Goal: Transaction & Acquisition: Purchase product/service

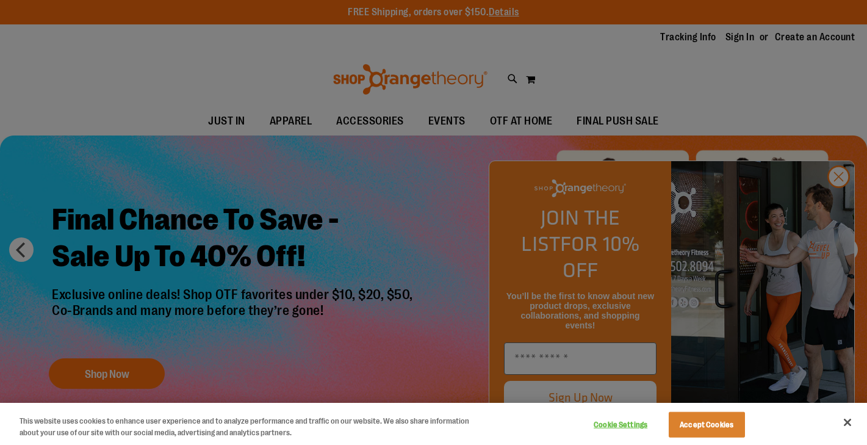
click at [844, 201] on div at bounding box center [433, 222] width 867 height 445
click at [850, 424] on button "Close" at bounding box center [847, 422] width 27 height 27
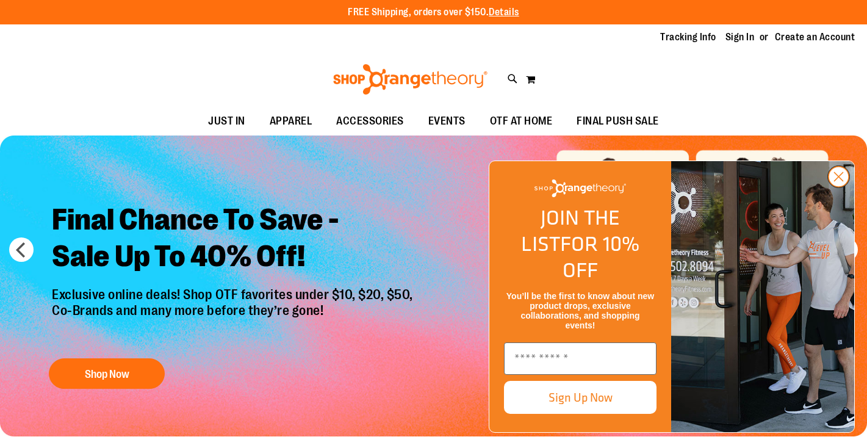
click at [840, 181] on icon "Close dialog" at bounding box center [838, 177] width 9 height 9
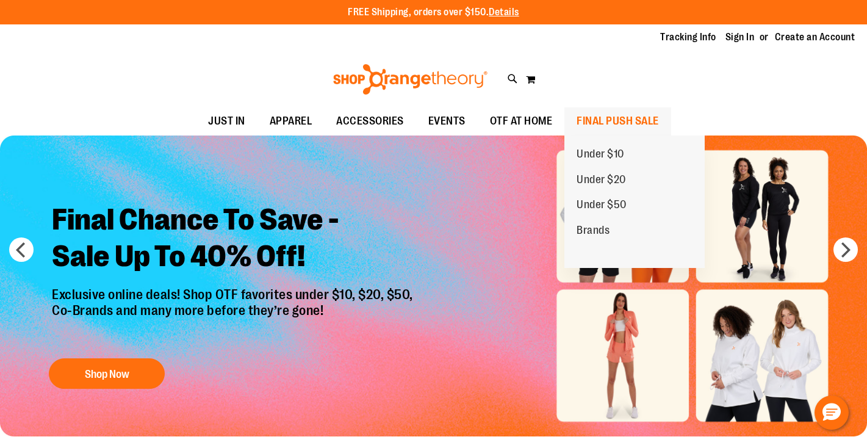
click at [623, 116] on span "FINAL PUSH SALE" at bounding box center [617, 120] width 82 height 27
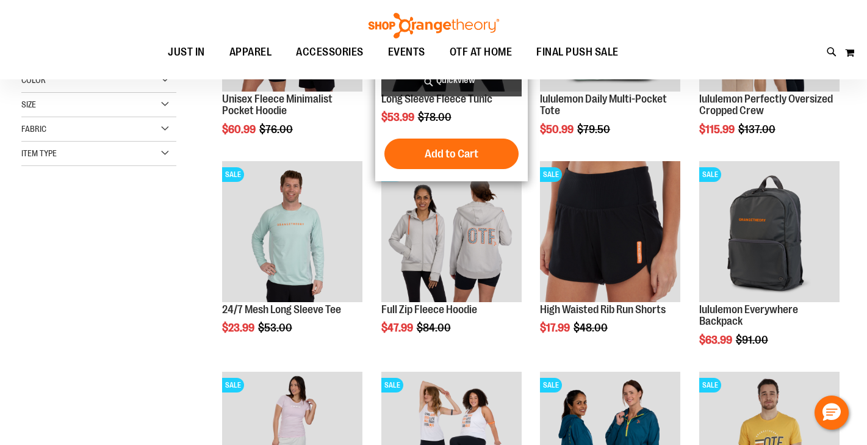
scroll to position [319, 0]
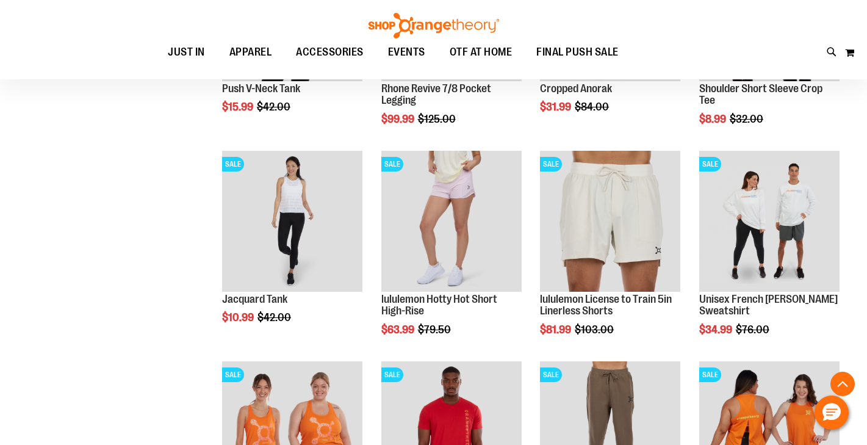
scroll to position [940, 0]
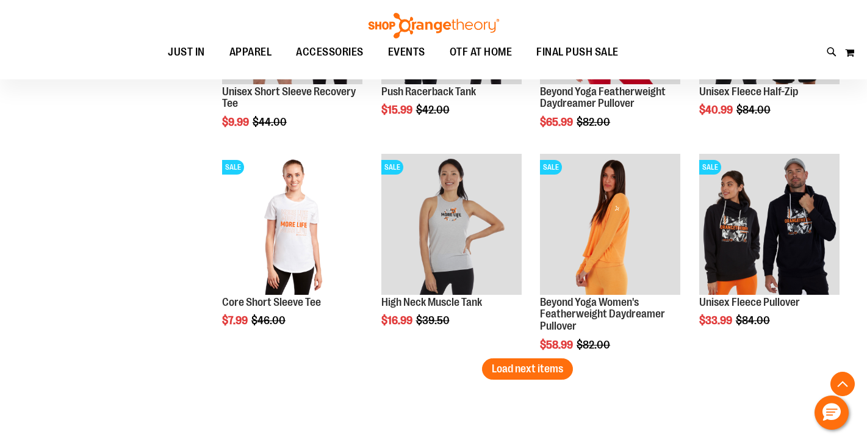
scroll to position [1817, 0]
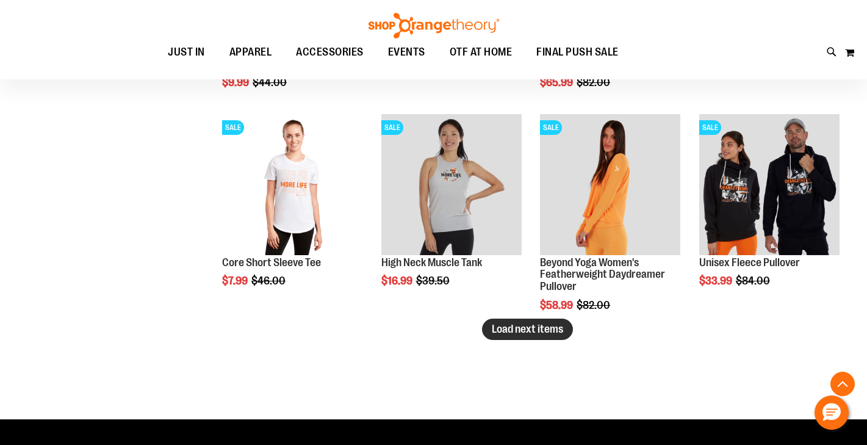
click at [520, 338] on button "Load next items" at bounding box center [527, 328] width 91 height 21
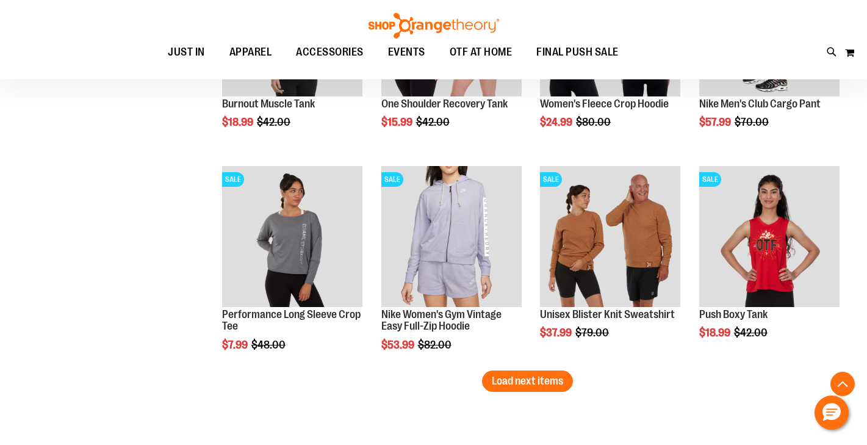
scroll to position [2399, 0]
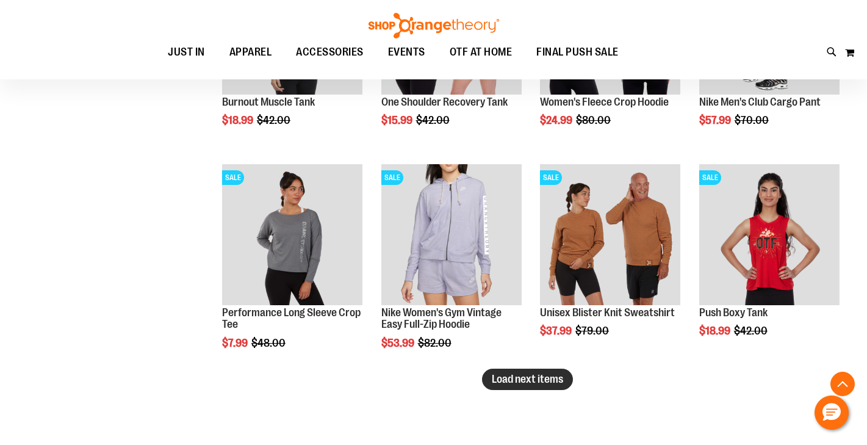
click at [520, 382] on span "Load next items" at bounding box center [527, 379] width 71 height 12
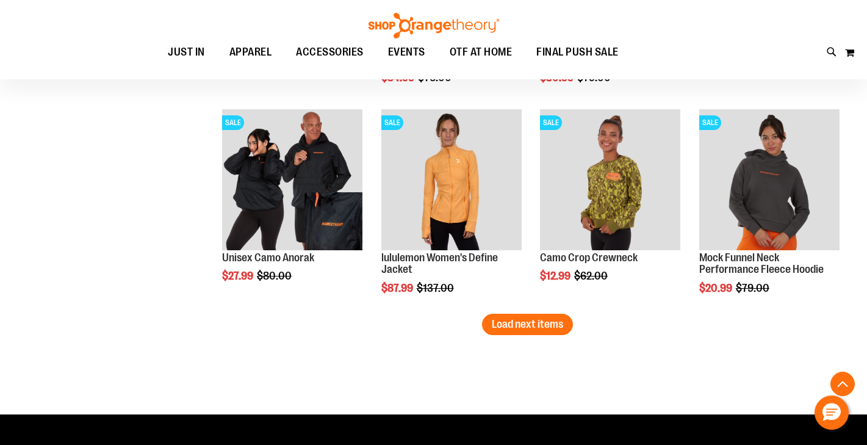
scroll to position [3085, 0]
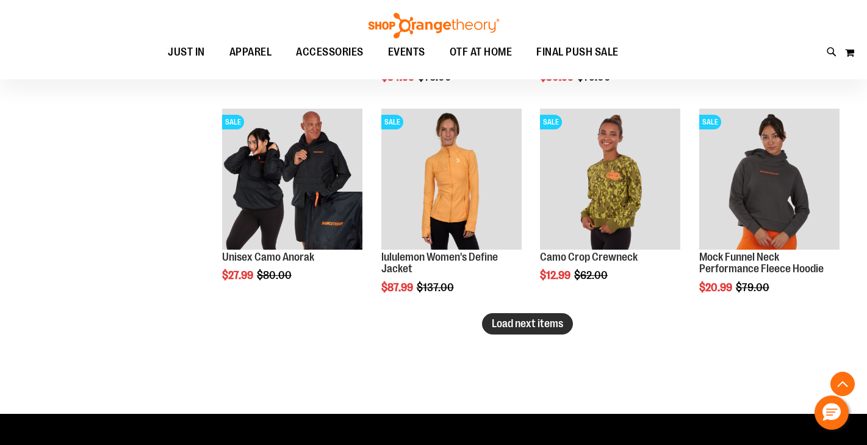
click at [520, 319] on span "Load next items" at bounding box center [527, 323] width 71 height 12
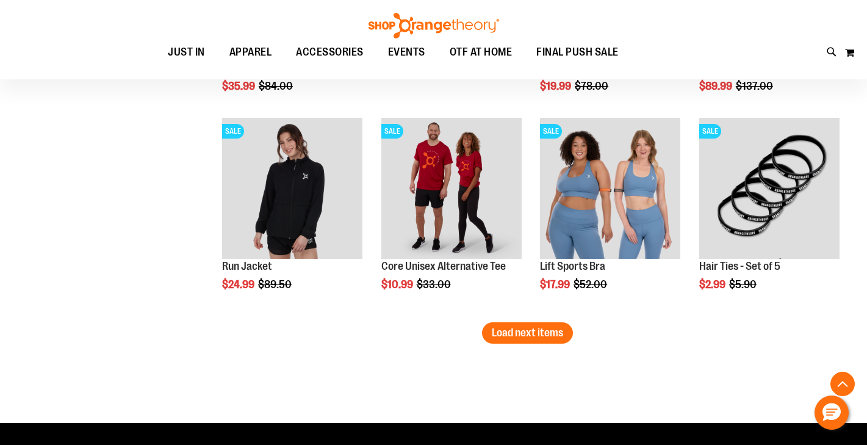
scroll to position [3722, 0]
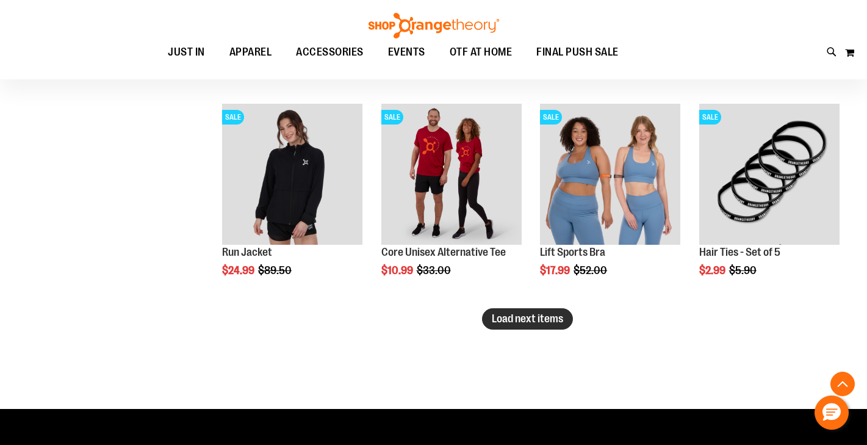
click at [537, 315] on span "Load next items" at bounding box center [527, 318] width 71 height 12
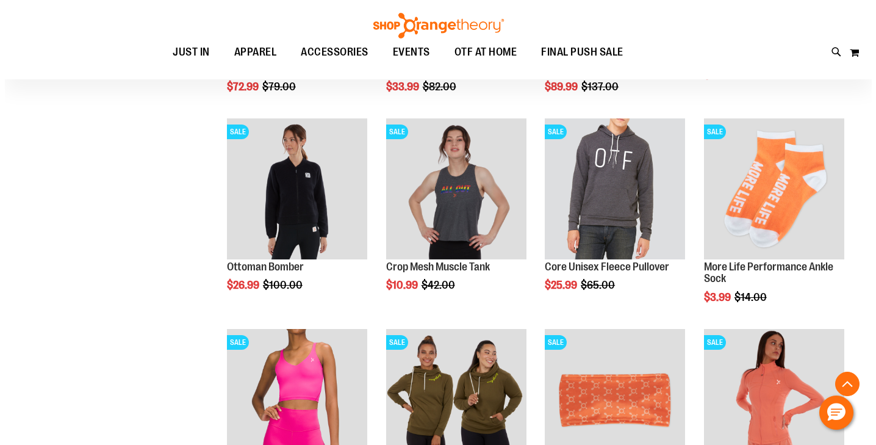
scroll to position [4127, 0]
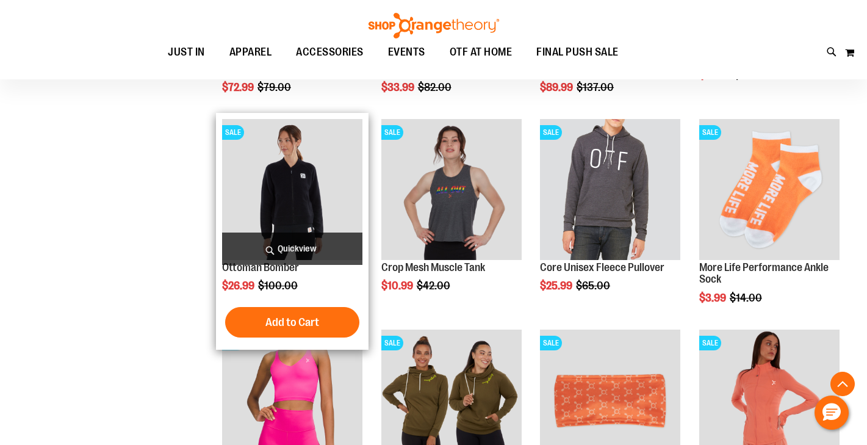
click at [302, 179] on img "product" at bounding box center [292, 189] width 140 height 140
click at [306, 234] on span "Quickview" at bounding box center [292, 248] width 140 height 32
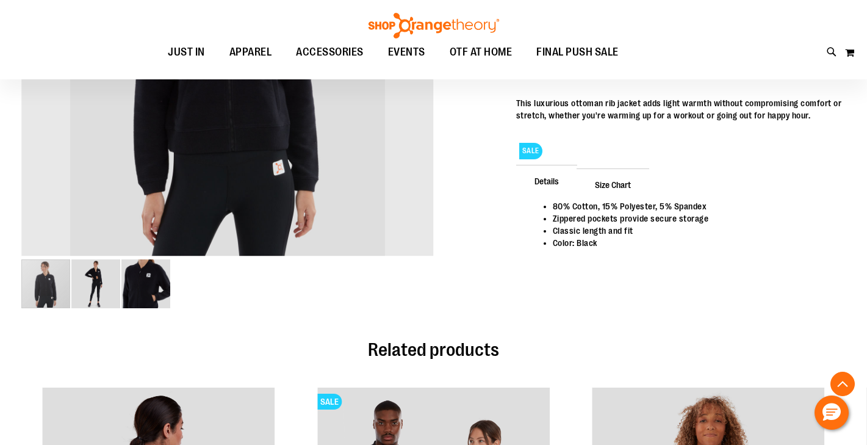
scroll to position [362, 0]
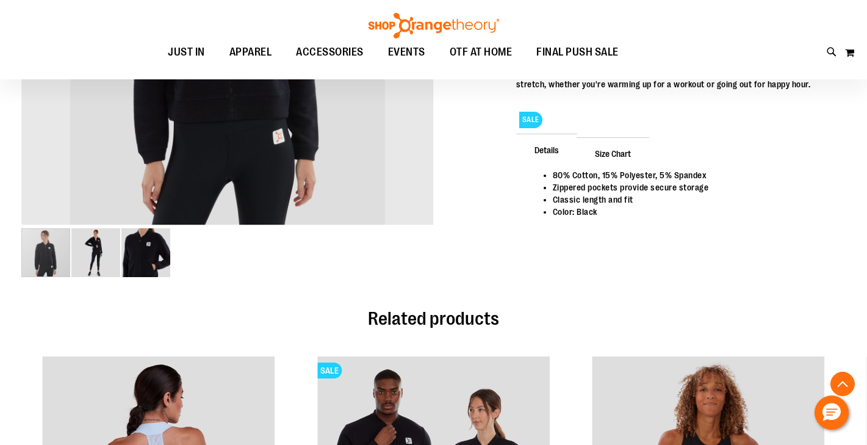
click at [152, 251] on img "image 3 of 3" at bounding box center [145, 252] width 49 height 49
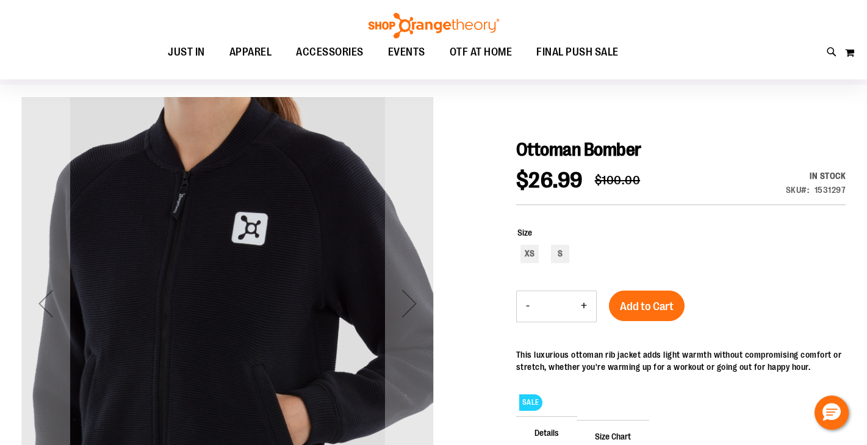
scroll to position [75, 0]
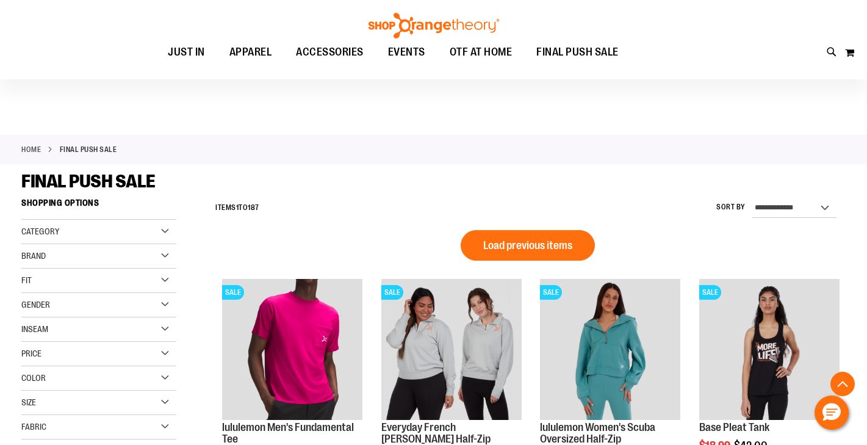
scroll to position [779, 0]
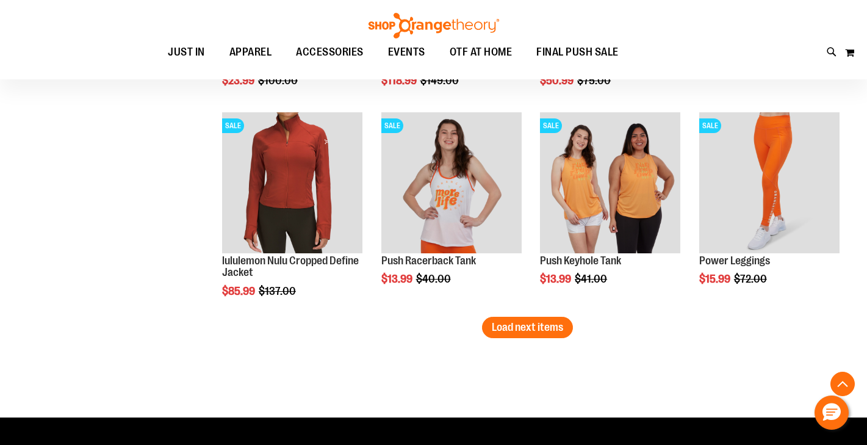
scroll to position [1938, 0]
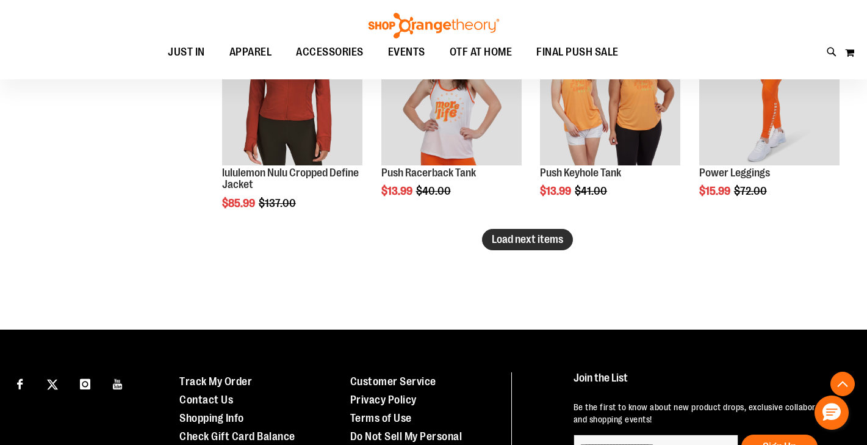
click at [557, 242] on span "Load next items" at bounding box center [527, 239] width 71 height 12
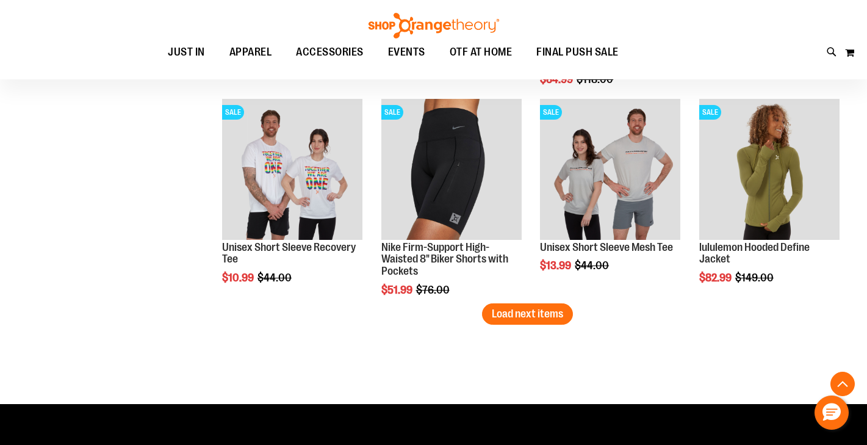
scroll to position [2519, 0]
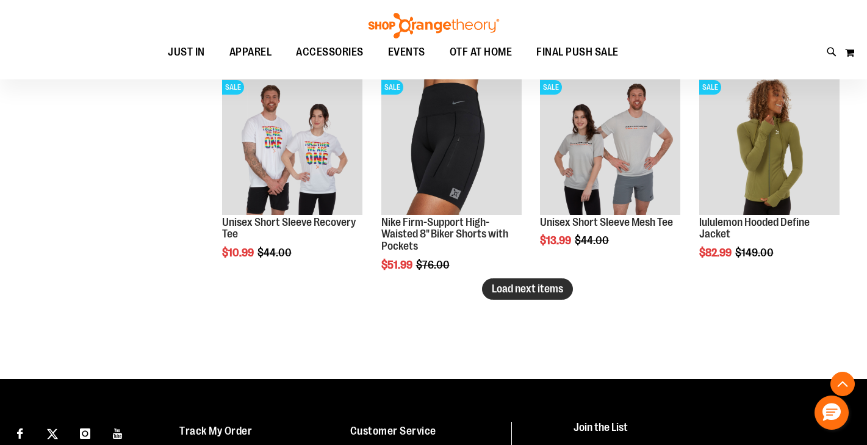
click at [554, 294] on span "Load next items" at bounding box center [527, 288] width 71 height 12
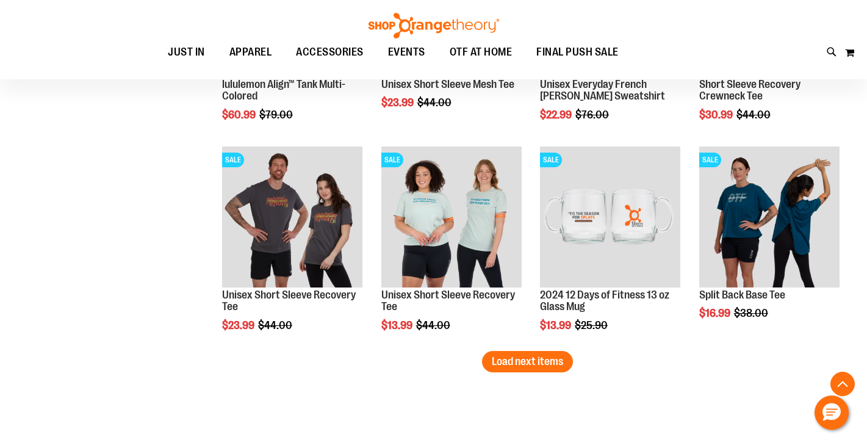
scroll to position [3077, 0]
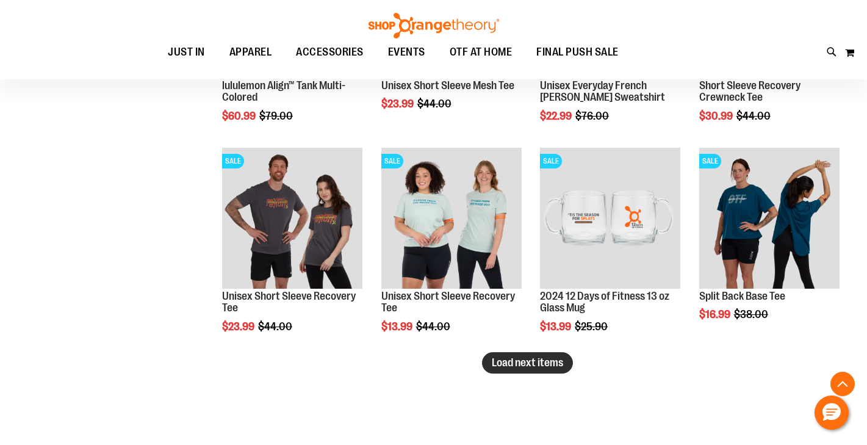
click at [529, 363] on span "Load next items" at bounding box center [527, 362] width 71 height 12
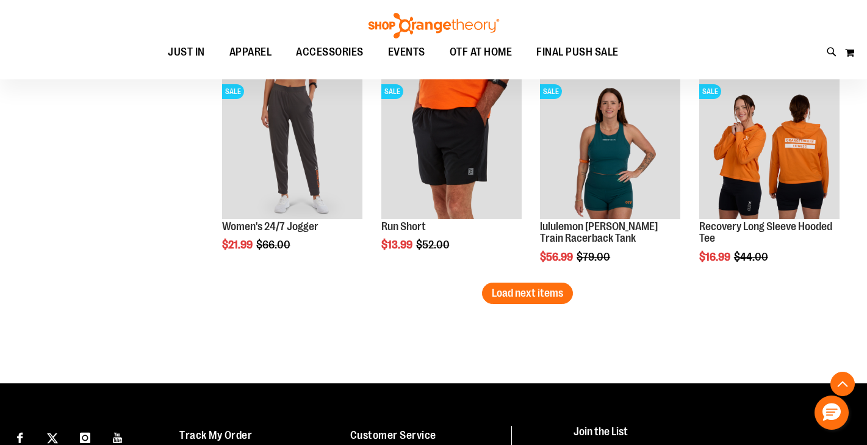
scroll to position [3778, 0]
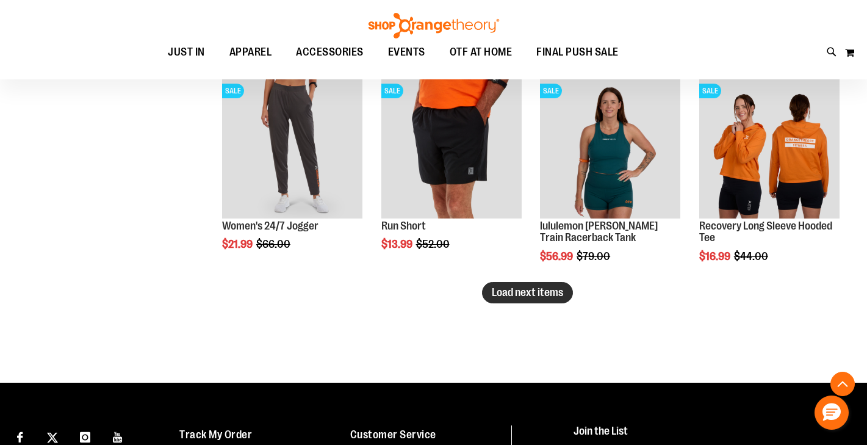
click at [514, 289] on span "Load next items" at bounding box center [527, 292] width 71 height 12
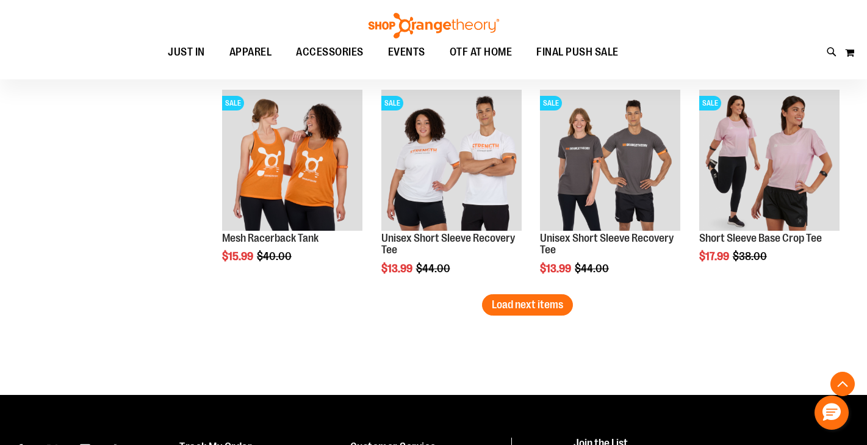
scroll to position [4395, 0]
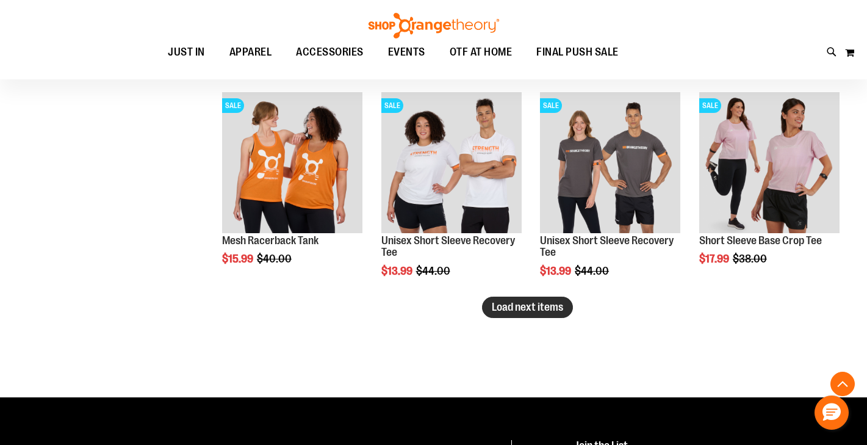
click at [518, 309] on span "Load next items" at bounding box center [527, 307] width 71 height 12
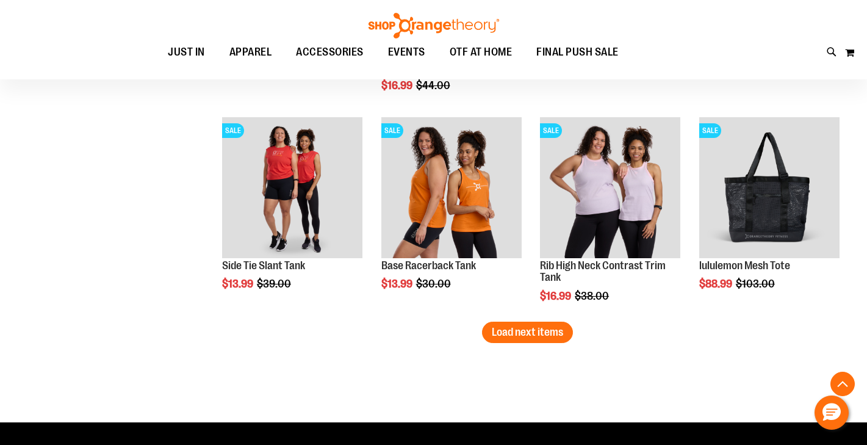
scroll to position [5002, 0]
